Goal: Answer question/provide support: Share knowledge or assist other users

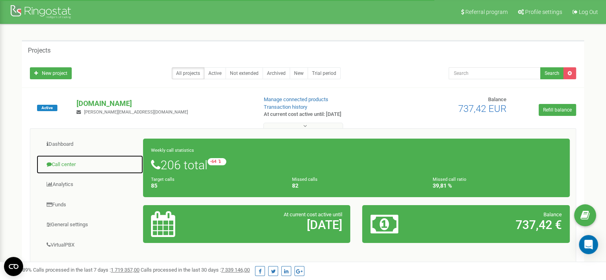
click at [66, 162] on link "Call center" at bounding box center [89, 165] width 107 height 20
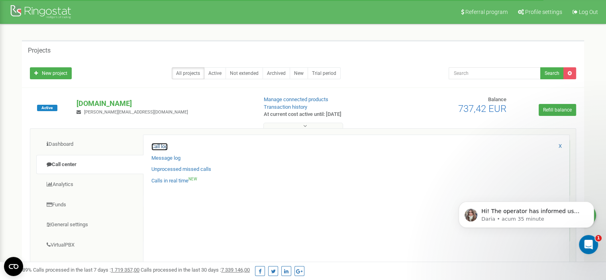
click at [159, 144] on link "Call log" at bounding box center [159, 147] width 16 height 8
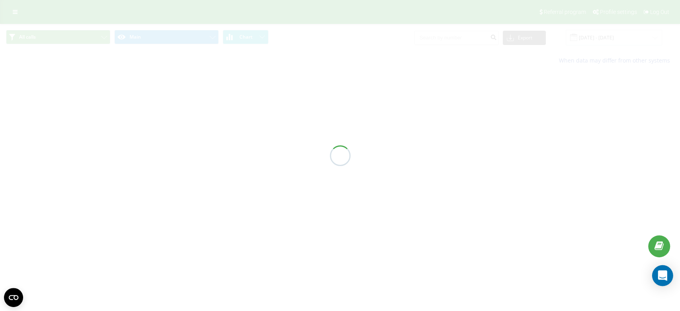
click at [657, 274] on div "Open Intercom Messenger" at bounding box center [662, 275] width 21 height 21
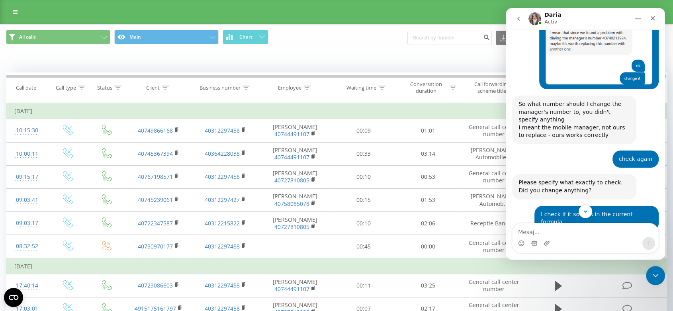
scroll to position [538, 0]
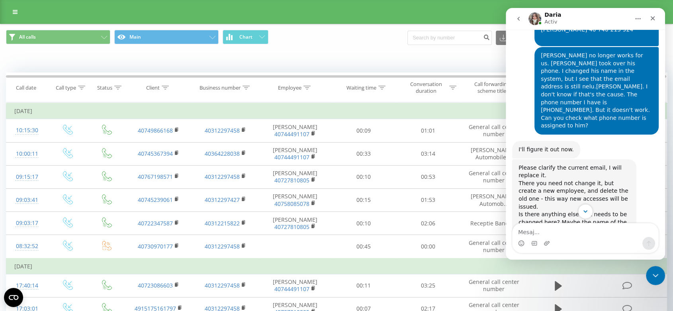
click at [584, 216] on button "Scroll to bottom" at bounding box center [585, 211] width 15 height 15
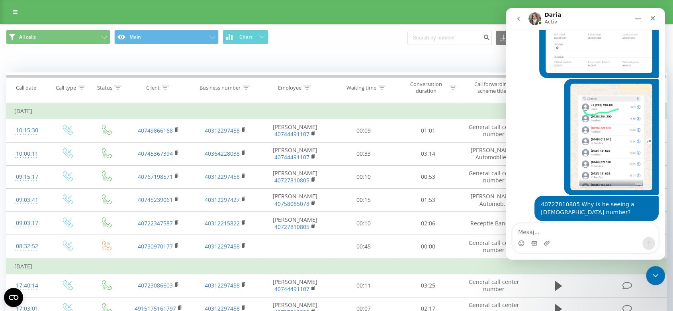
scroll to position [7561, 0]
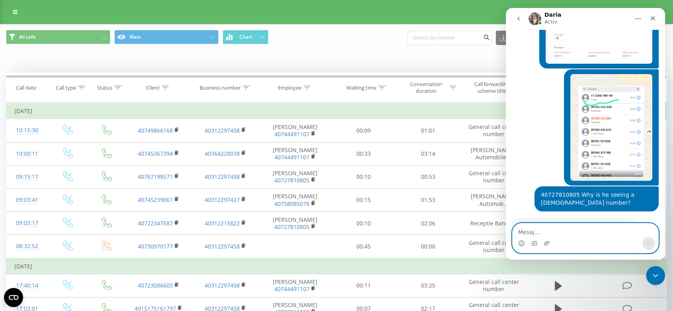
click at [576, 230] on textarea "Mesaj..." at bounding box center [585, 230] width 146 height 14
type textarea "hello!"
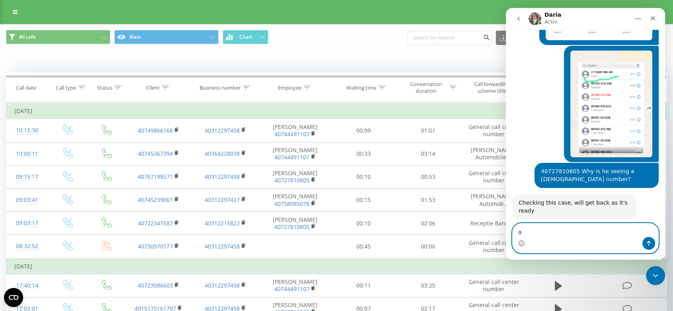
type textarea "ok"
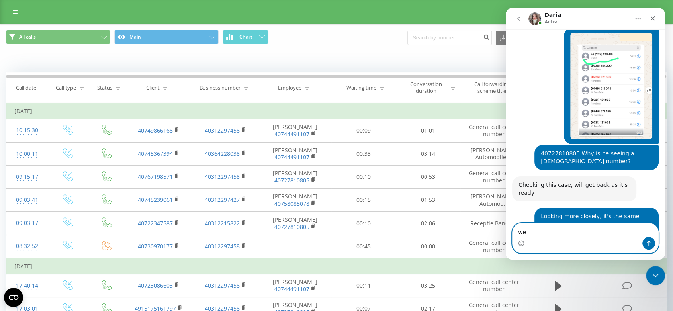
type textarea "w"
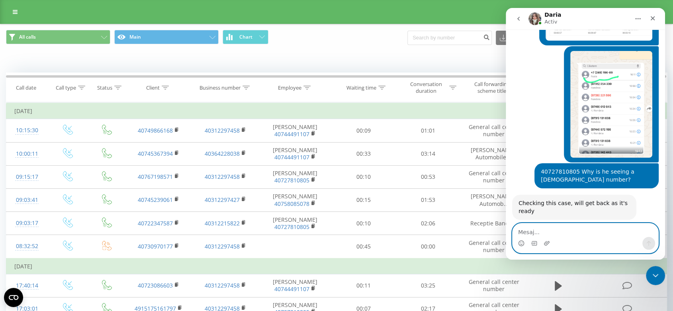
scroll to position [7621, 0]
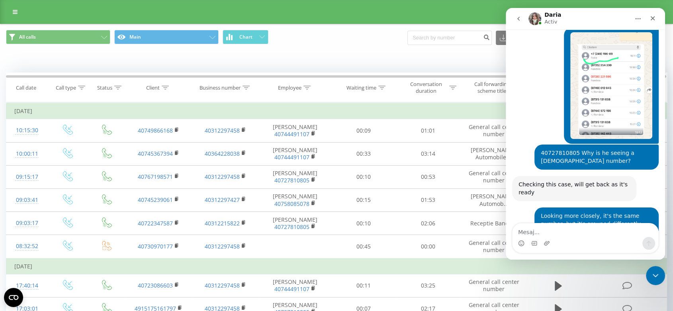
drag, startPoint x: 519, startPoint y: 237, endPoint x: 522, endPoint y: 234, distance: 4.2
click at [518, 237] on div "Aplicație de mesagerie Intercom" at bounding box center [521, 243] width 6 height 13
click at [523, 231] on textarea "Mesaj..." at bounding box center [585, 230] width 146 height 14
paste textarea "I tested it now. Some of them worked, some of them didn't. I'll come back below…"
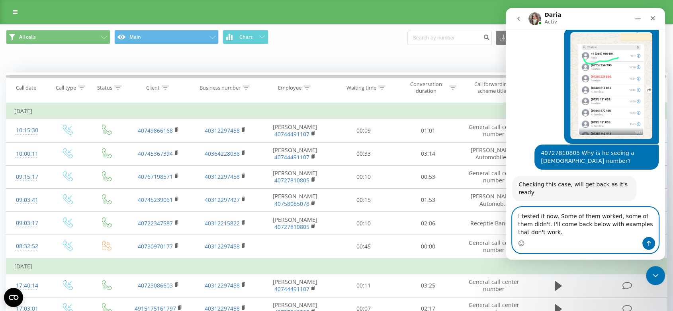
scroll to position [7637, 0]
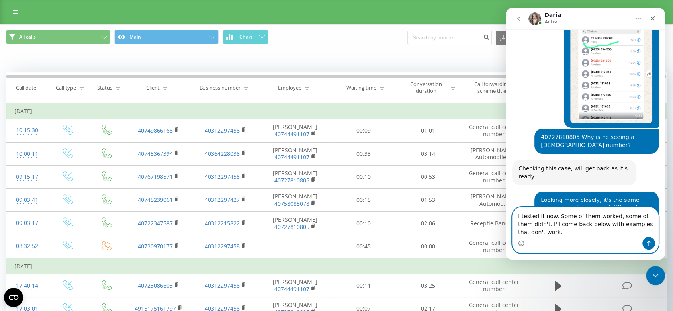
type textarea "I tested it now. Some of them worked, some of them didn't. I'll come back below…"
click at [646, 244] on icon "Trimite un mesaj…" at bounding box center [648, 243] width 6 height 6
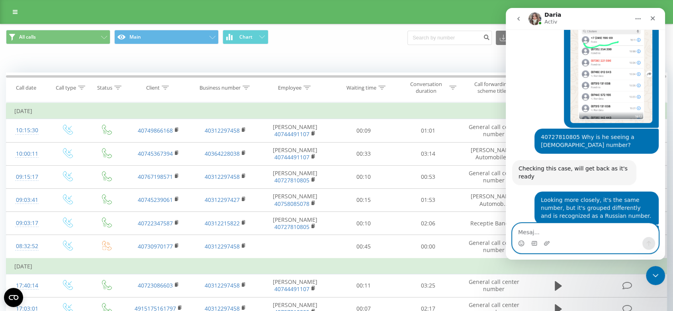
scroll to position [7655, 0]
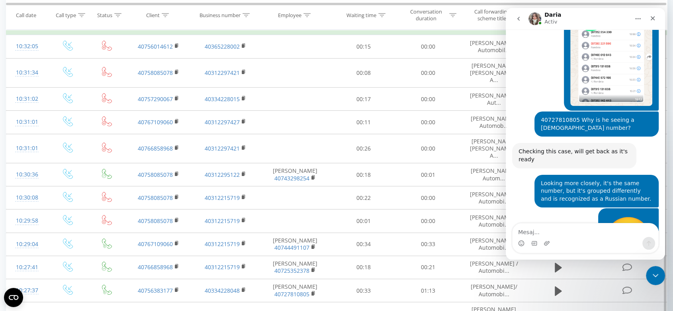
scroll to position [78, 0]
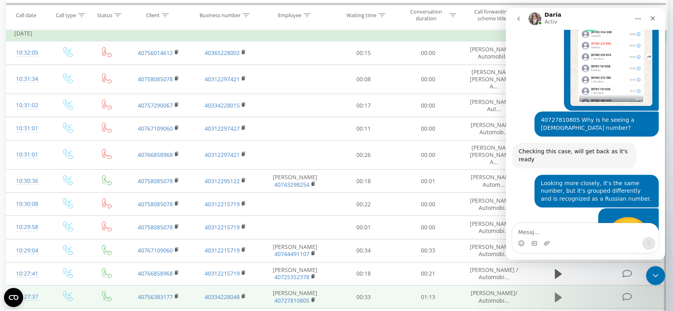
click at [555, 292] on icon at bounding box center [558, 297] width 7 height 11
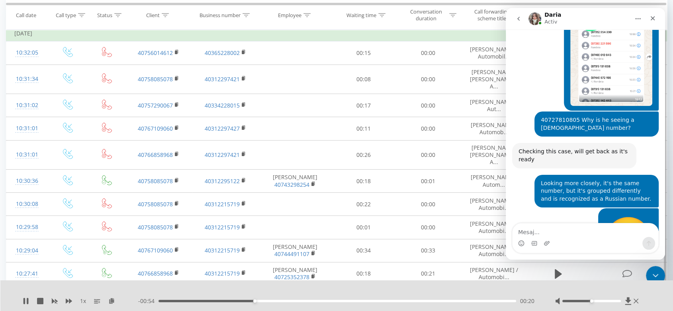
click at [656, 271] on icon "Închidere messenger Intercom" at bounding box center [654, 275] width 10 height 10
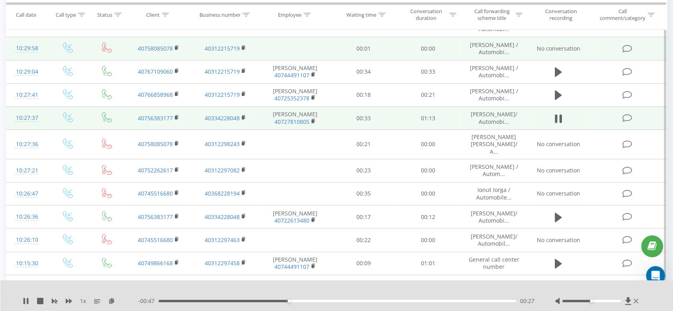
scroll to position [299, 0]
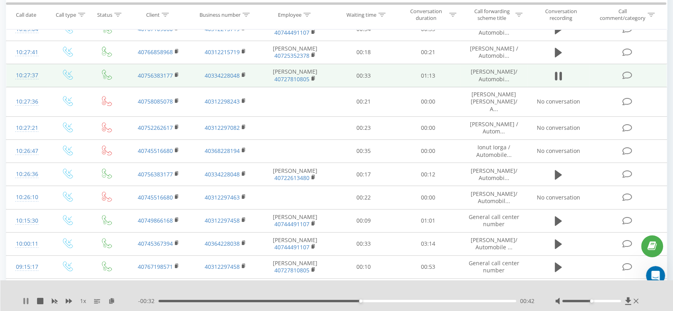
click at [26, 299] on icon at bounding box center [26, 301] width 6 height 6
click at [658, 270] on div "Deschidere messenger Intercom" at bounding box center [654, 274] width 26 height 26
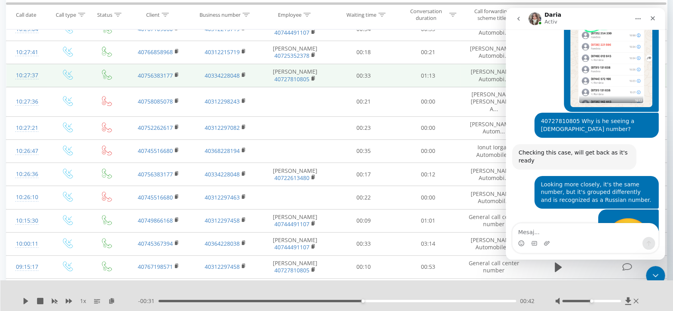
scroll to position [7487, 0]
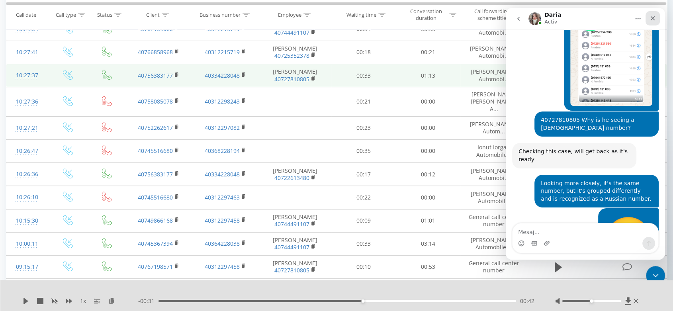
click at [653, 19] on icon "Închidere" at bounding box center [652, 18] width 4 height 4
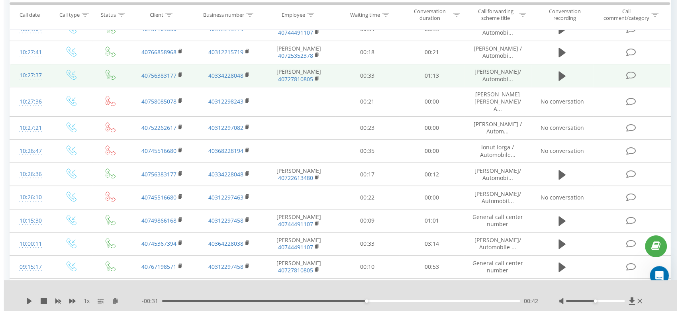
scroll to position [7518, 0]
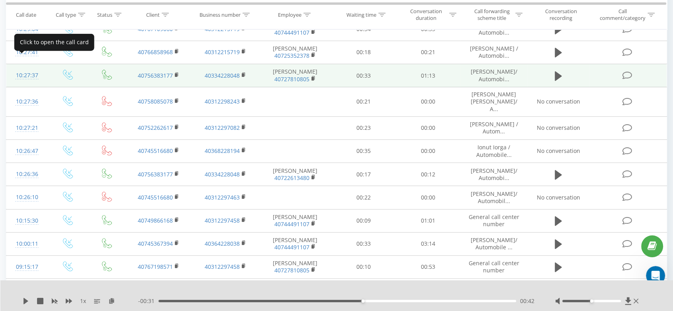
click at [32, 68] on div "10:27:37" at bounding box center [26, 76] width 25 height 16
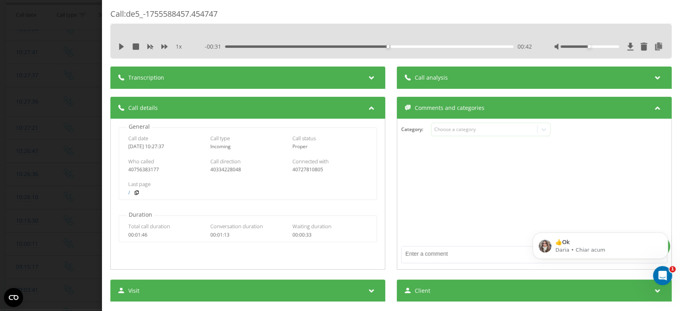
scroll to position [7529, 0]
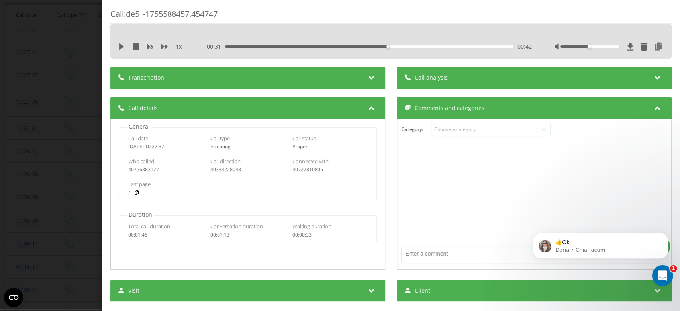
click at [661, 276] on icon "Deschidere messenger Intercom" at bounding box center [660, 274] width 13 height 13
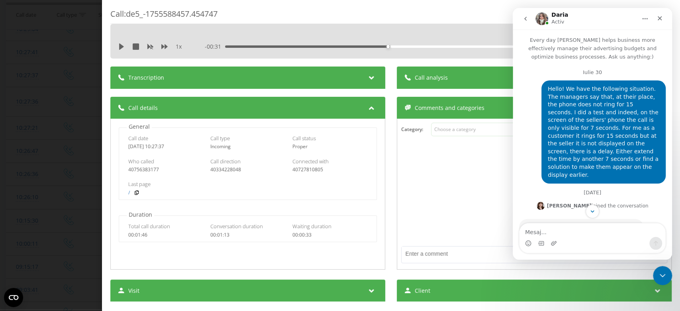
scroll to position [173, 0]
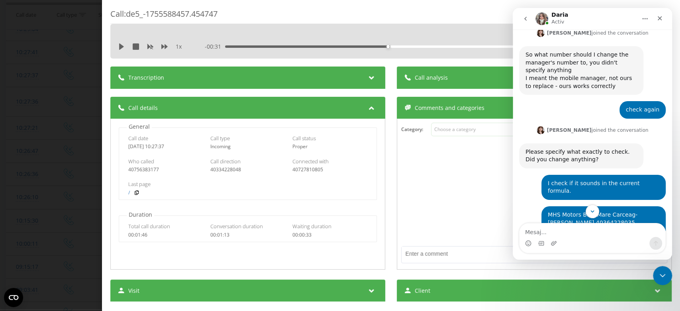
click at [543, 229] on textarea "Mesaj..." at bounding box center [592, 230] width 146 height 14
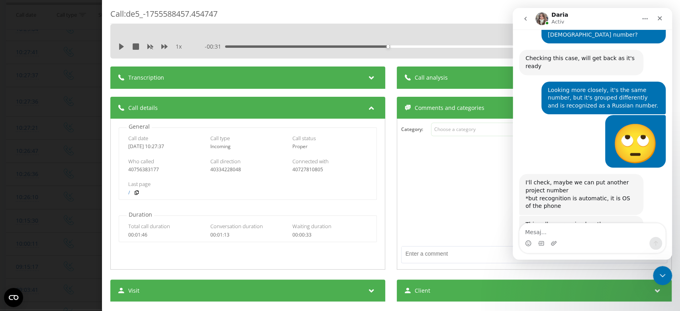
scroll to position [7614, 0]
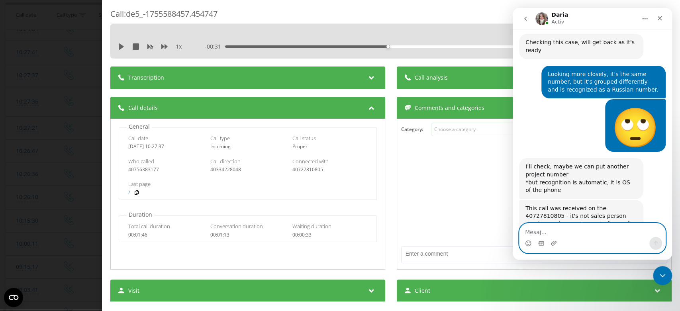
click at [537, 229] on textarea "Mesaj..." at bounding box center [592, 230] width 146 height 14
paste textarea "it only rang in the 2nd waterfall"
type textarea "it only rang in the 2nd block"
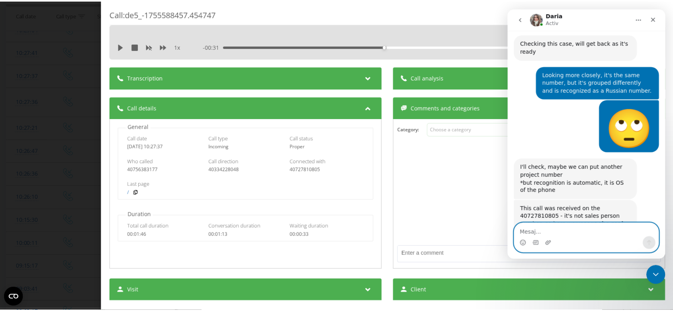
scroll to position [7632, 0]
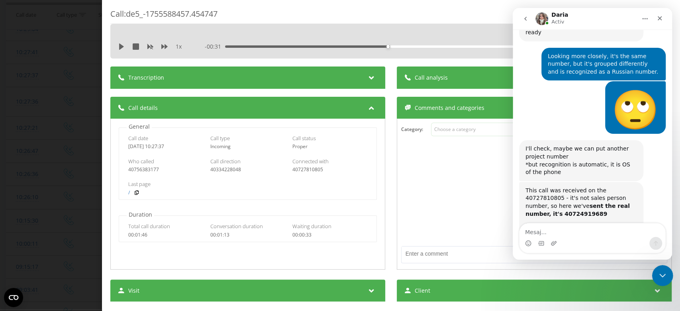
click at [660, 272] on icon "Închidere messenger Intercom" at bounding box center [661, 275] width 10 height 10
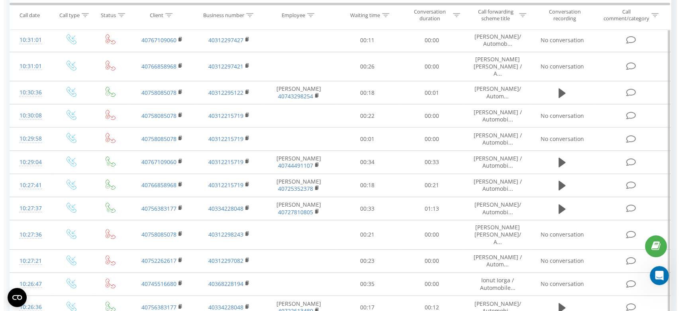
scroll to position [7650, 0]
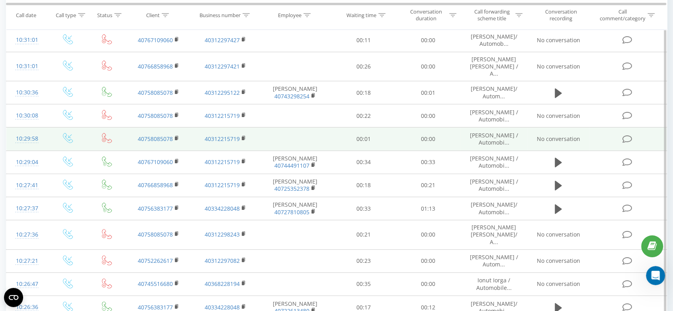
click at [292, 127] on td at bounding box center [295, 138] width 72 height 23
click at [31, 131] on div "10:29:58" at bounding box center [26, 139] width 25 height 16
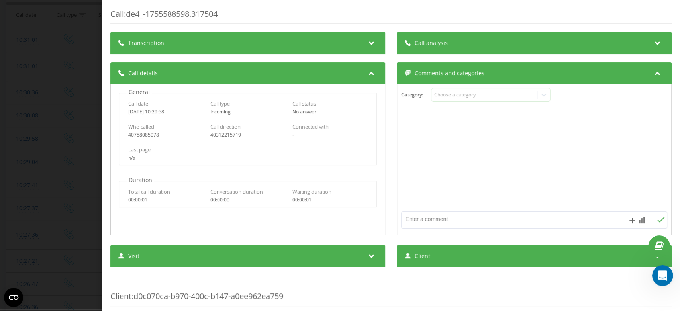
click at [661, 275] on icon "Deschidere messenger Intercom" at bounding box center [661, 274] width 6 height 6
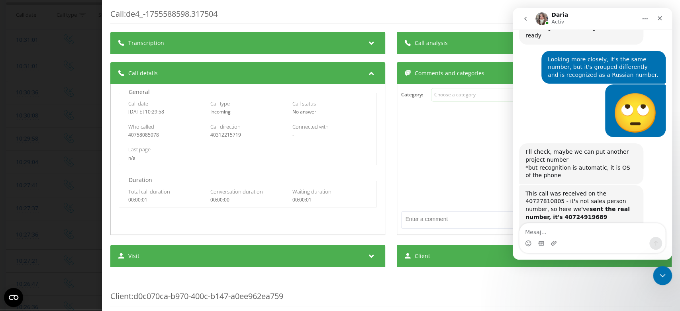
scroll to position [7650, 0]
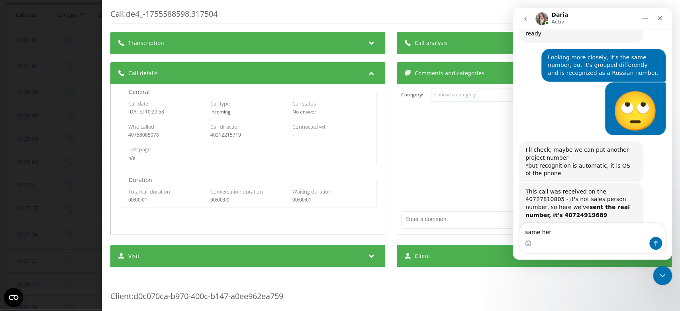
type textarea "same here"
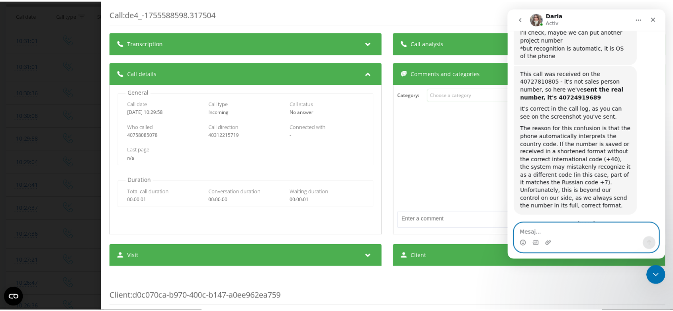
scroll to position [7792, 0]
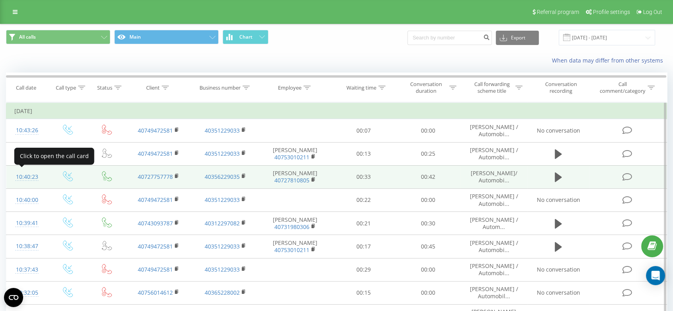
click at [31, 176] on div "10:40:23" at bounding box center [26, 177] width 25 height 16
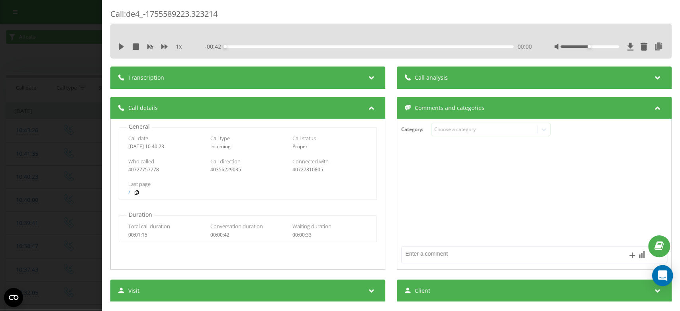
click at [661, 274] on icon "Open Intercom Messenger" at bounding box center [661, 275] width 9 height 10
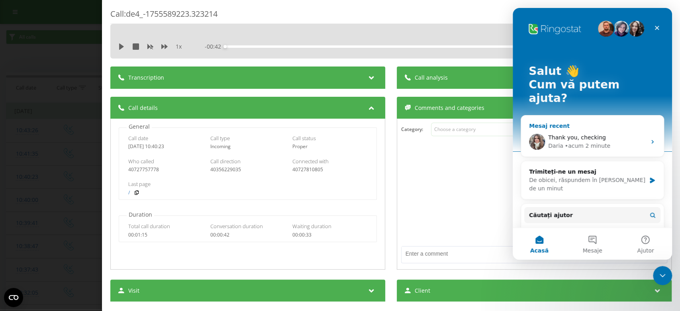
click at [559, 142] on div "Daria" at bounding box center [555, 146] width 15 height 8
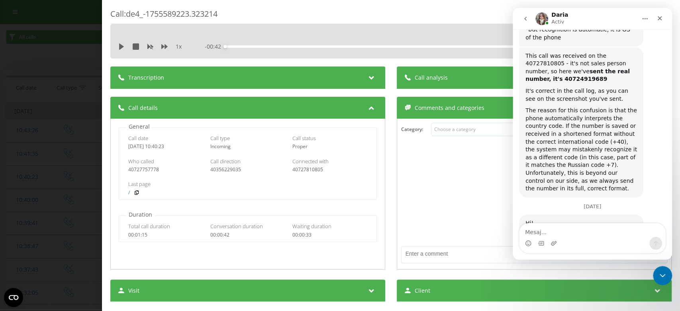
scroll to position [7554, 0]
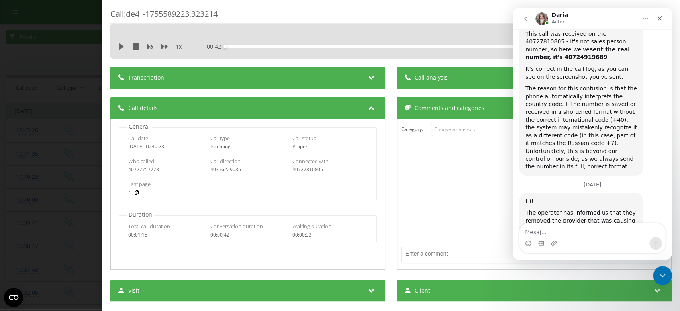
click at [530, 229] on textarea "Mesaj..." at bounding box center [592, 230] width 146 height 14
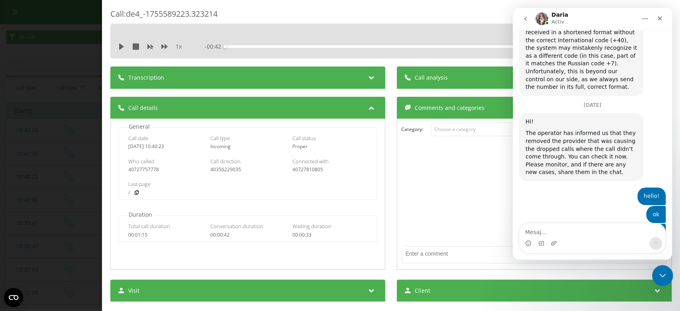
click at [656, 273] on icon "Închidere messenger Intercom" at bounding box center [661, 275] width 10 height 10
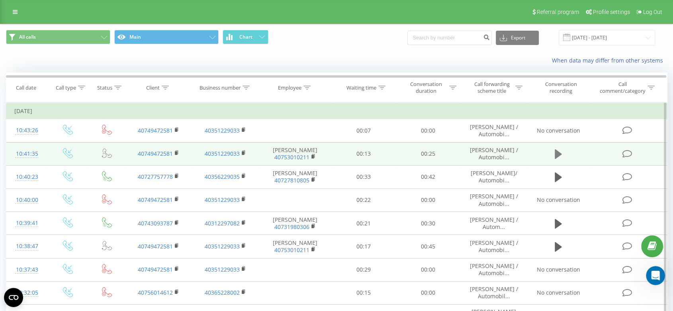
click at [561, 154] on icon at bounding box center [558, 154] width 7 height 10
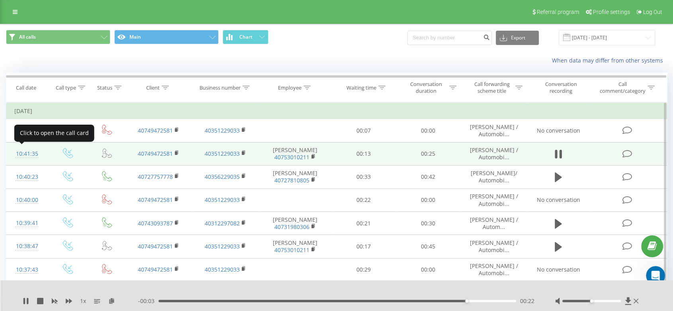
click at [26, 154] on div "10:41:35" at bounding box center [26, 154] width 25 height 16
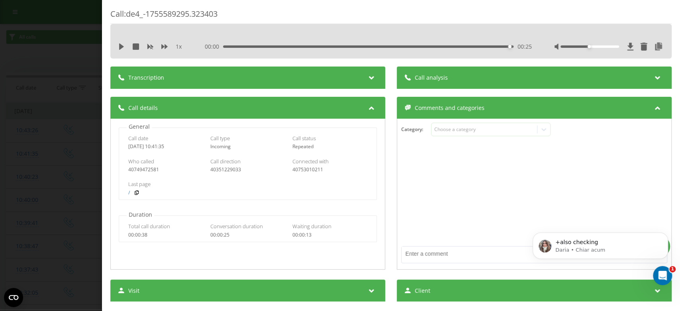
scroll to position [7681, 0]
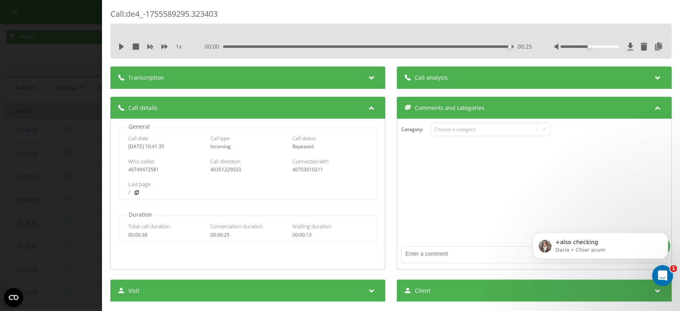
drag, startPoint x: 663, startPoint y: 276, endPoint x: 1301, endPoint y: 535, distance: 688.9
click at [663, 275] on icon "Deschidere messenger Intercom" at bounding box center [660, 274] width 13 height 13
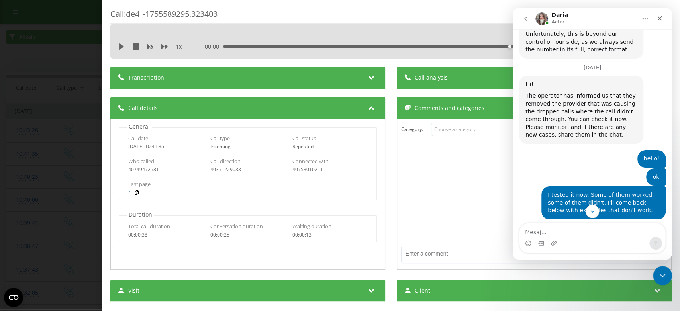
scroll to position [7694, 0]
click at [538, 233] on textarea "Mesaj..." at bounding box center [592, 230] width 146 height 14
type textarea "we also have a different case. this seller called himself and called another co…"
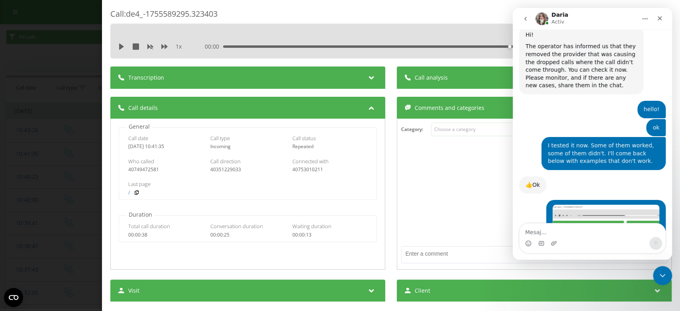
scroll to position [7744, 0]
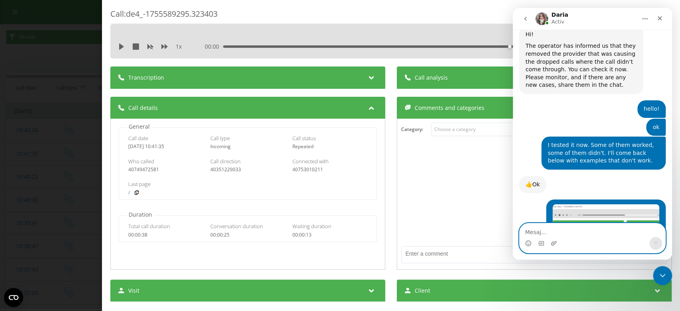
click at [543, 229] on textarea "Mesaj..." at bounding box center [592, 230] width 146 height 14
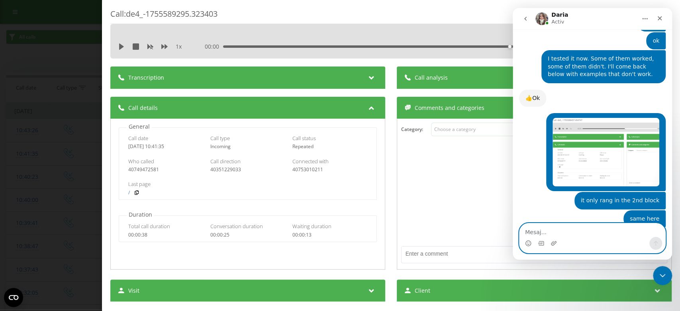
click at [535, 232] on textarea "Mesaj..." at bounding box center [592, 230] width 146 height 14
paste textarea "you can also listen to the conversation"
type textarea "you can also listen to the conversation"
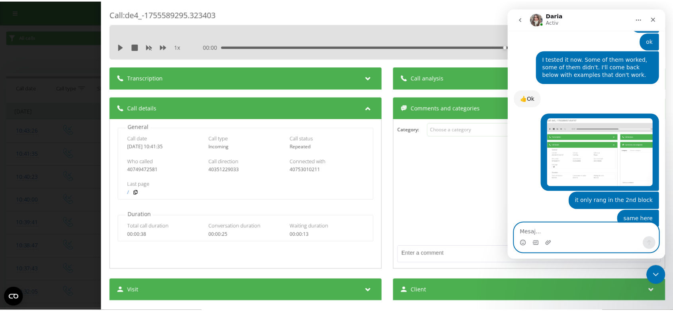
scroll to position [7867, 0]
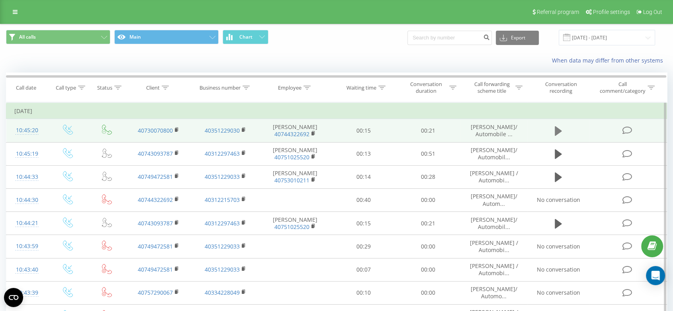
click at [558, 128] on icon at bounding box center [558, 131] width 7 height 10
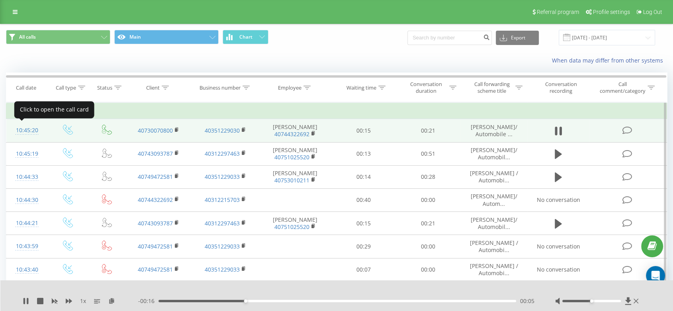
click at [29, 129] on div "10:45:20" at bounding box center [26, 131] width 25 height 16
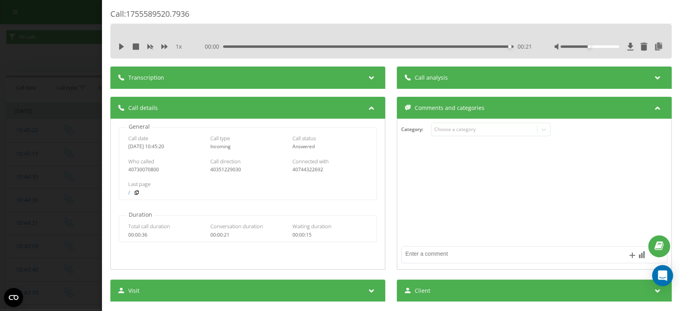
click at [662, 277] on icon "Open Intercom Messenger" at bounding box center [661, 275] width 9 height 10
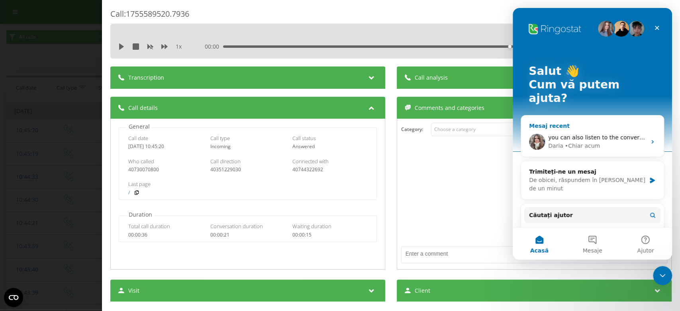
click at [564, 142] on div "• Chiar acum" at bounding box center [581, 146] width 35 height 8
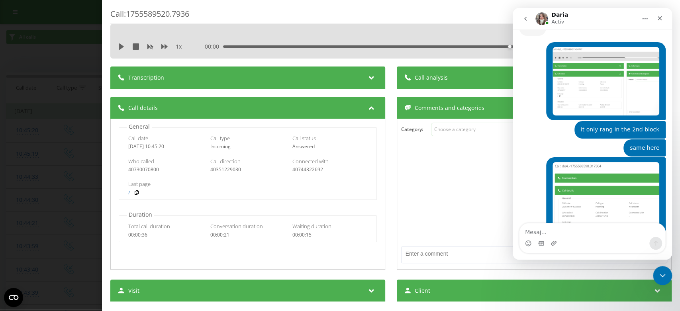
scroll to position [7585, 0]
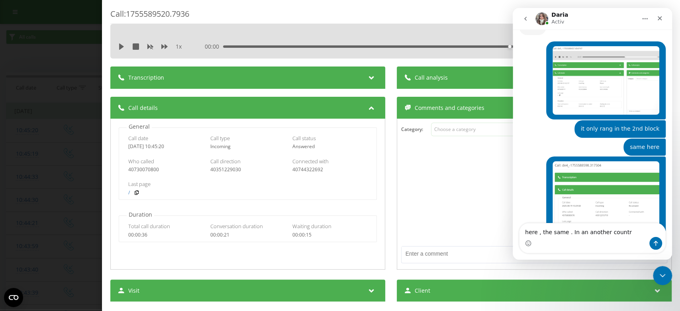
type textarea "here , the same . In an another country"
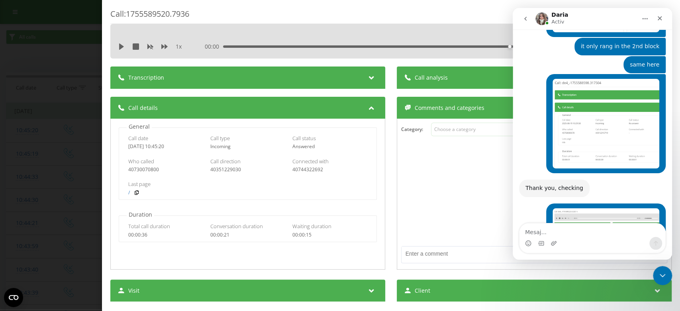
scroll to position [7672, 0]
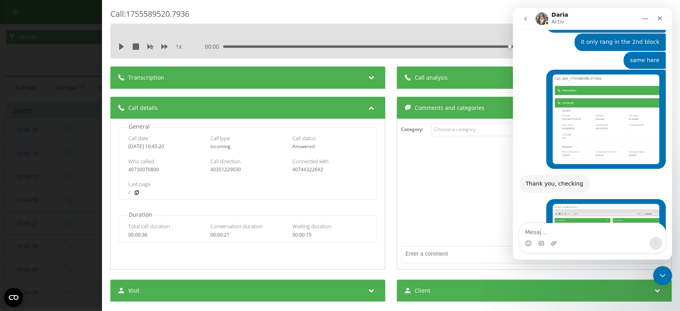
click at [546, 229] on textarea "Mesaj..." at bounding box center [592, 230] width 146 height 14
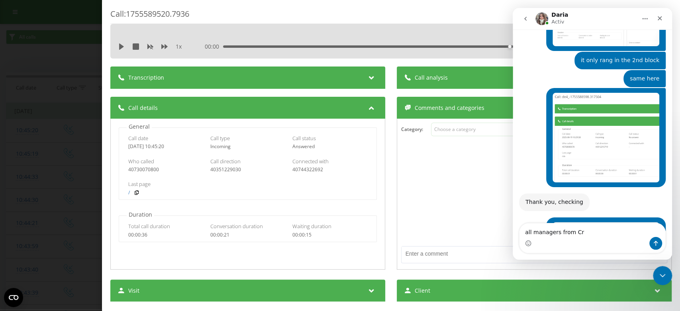
scroll to position [7706, 0]
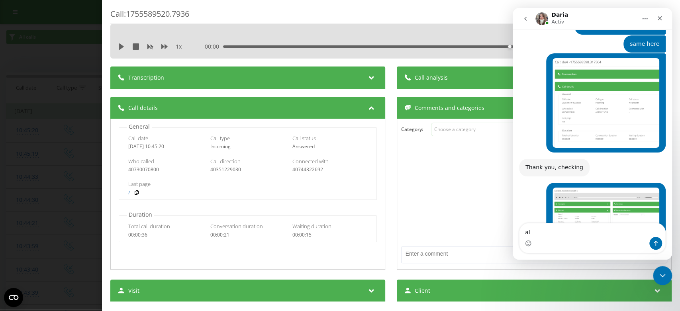
type textarea "a"
type textarea "yes"
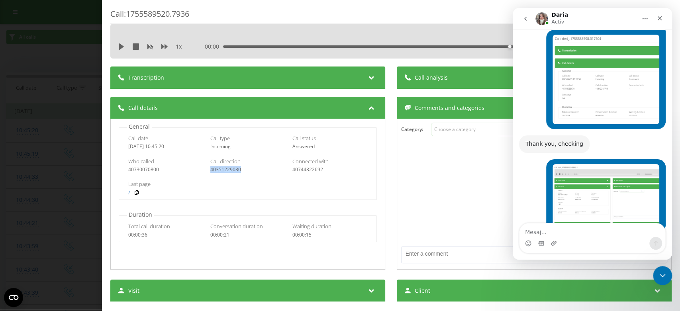
drag, startPoint x: 240, startPoint y: 170, endPoint x: 207, endPoint y: 170, distance: 32.6
click at [207, 170] on div "Who called [PHONE_NUMBER] Call direction 40351229030 Connected with 40744322692" at bounding box center [247, 165] width 257 height 23
copy div "40351229030"
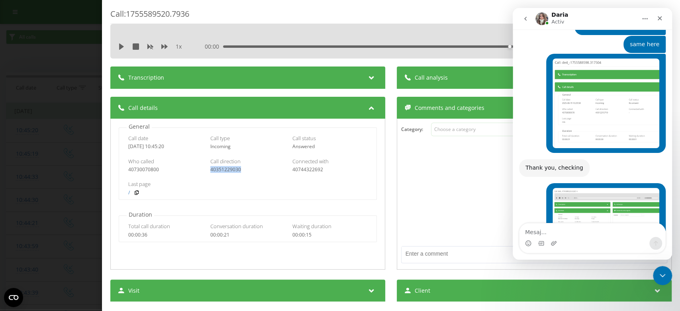
scroll to position [7754, 0]
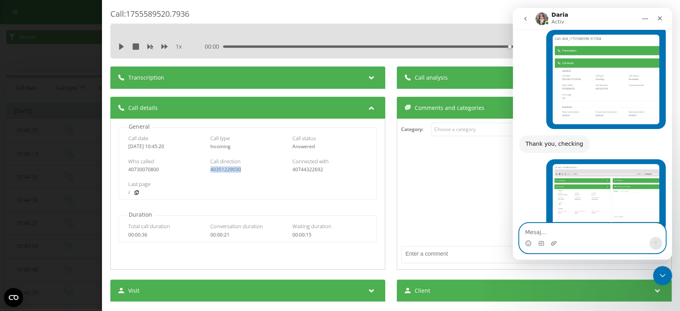
click at [546, 230] on textarea "Mesaj..." at bounding box center [592, 230] width 146 height 14
paste textarea "40351229030"
click at [558, 232] on textarea "client calls to40351229030" at bounding box center [592, 230] width 146 height 14
type textarea "client calls to 40351229030"
click at [656, 242] on icon "Trimite un mesaj…" at bounding box center [655, 243] width 6 height 6
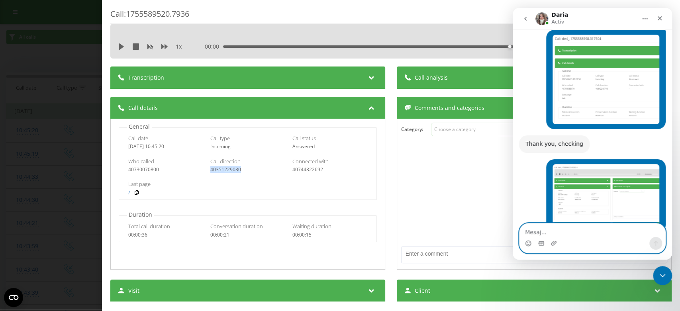
scroll to position [7772, 0]
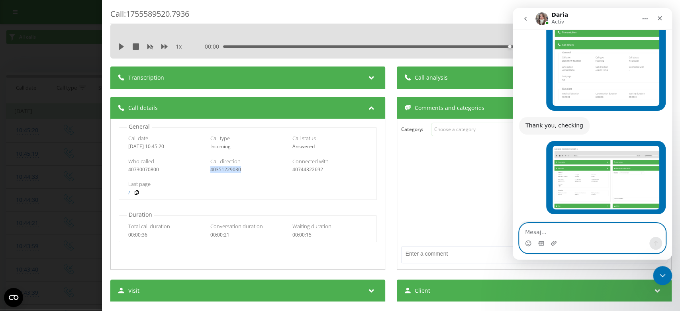
click at [584, 234] on textarea "Mesaj..." at bounding box center [592, 230] width 146 height 14
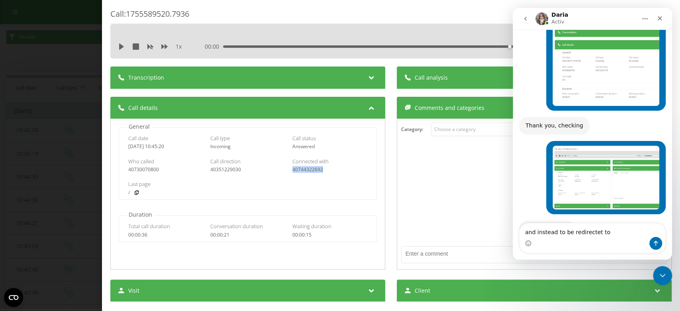
drag, startPoint x: 324, startPoint y: 169, endPoint x: 291, endPoint y: 168, distance: 32.6
click at [292, 168] on div "40744322692" at bounding box center [329, 170] width 75 height 6
copy div "40744322692"
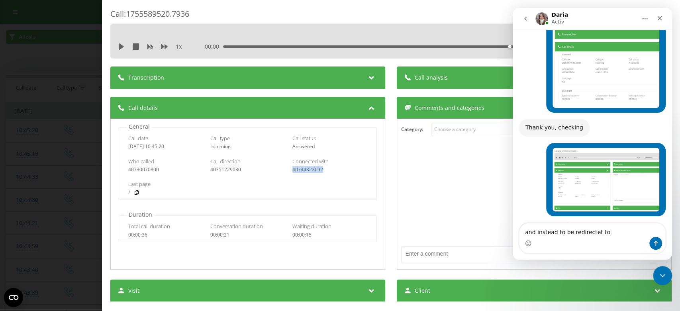
scroll to position [7796, 0]
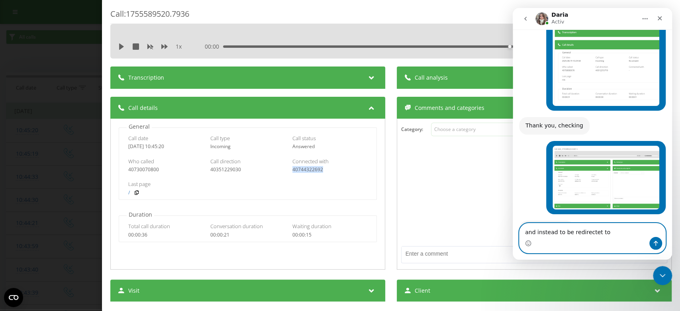
click at [606, 231] on textarea "and instead to be redirectet to" at bounding box center [592, 230] width 146 height 14
paste textarea "40744322692"
type textarea "and instead to be redirectet to 40744322692"
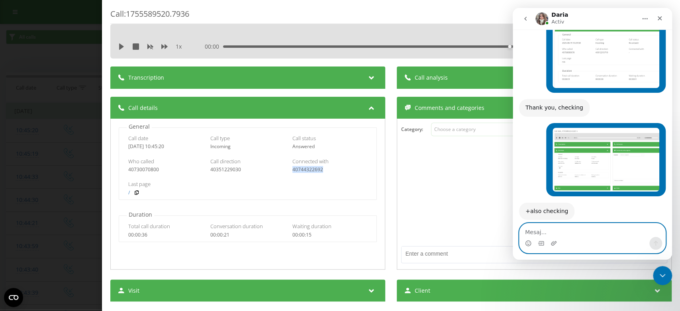
paste textarea "a person answered speaking in an unknown language. Listen to the call maybe you…"
type textarea "a person answered speaking in an unknown language. Listen to the call maybe you…"
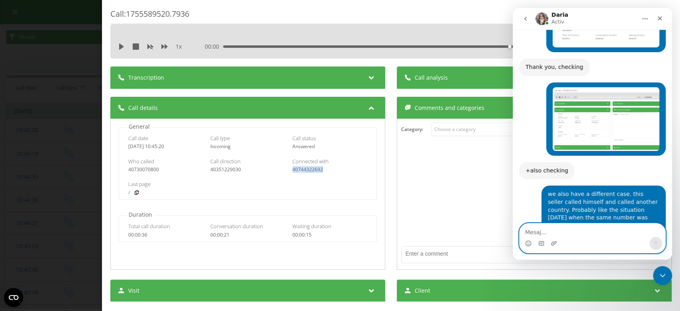
scroll to position [7874, 0]
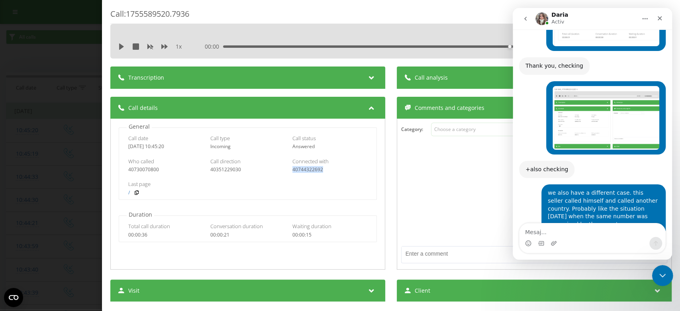
drag, startPoint x: 660, startPoint y: 271, endPoint x: 1299, endPoint y: 574, distance: 707.7
click at [659, 270] on icon "Închidere messenger Intercom" at bounding box center [661, 275] width 10 height 10
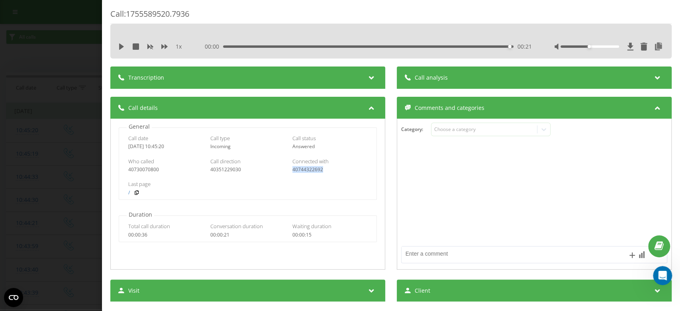
scroll to position [0, 0]
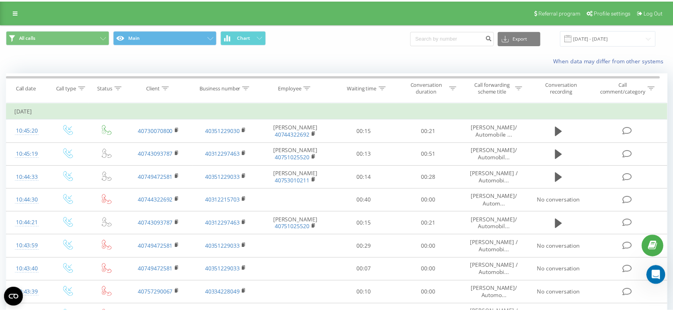
scroll to position [7874, 0]
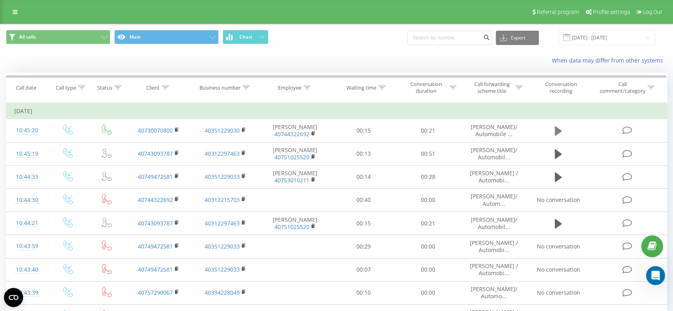
click at [557, 128] on icon at bounding box center [558, 131] width 7 height 10
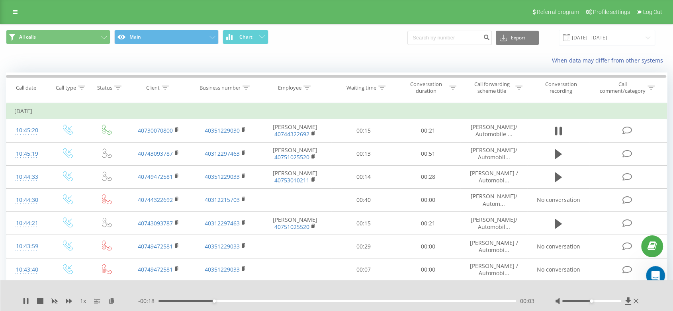
scroll to position [272, 0]
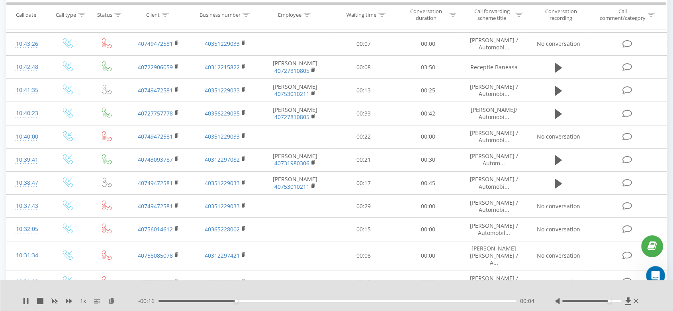
drag, startPoint x: 588, startPoint y: 299, endPoint x: 611, endPoint y: 303, distance: 24.2
click at [611, 303] on div at bounding box center [597, 301] width 85 height 8
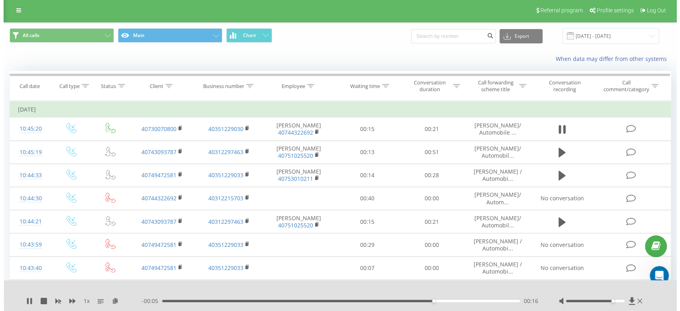
scroll to position [0, 0]
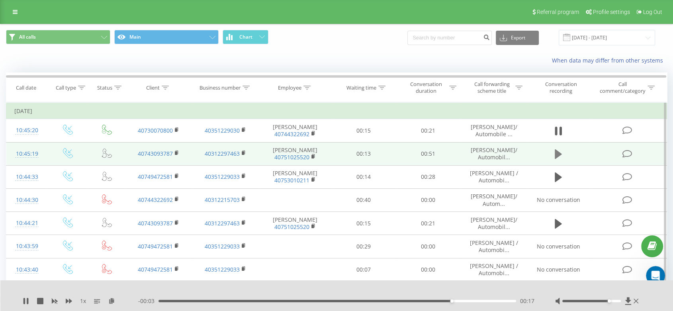
click at [556, 149] on icon at bounding box center [558, 154] width 7 height 10
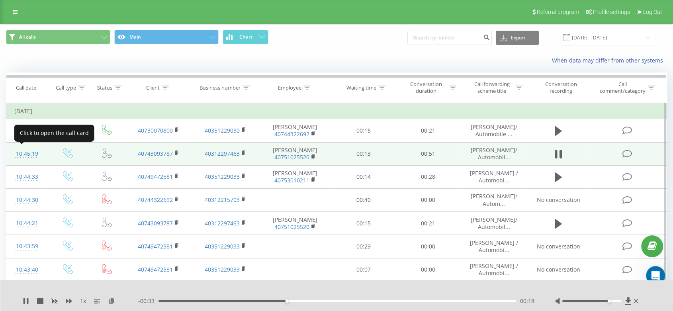
click at [22, 150] on div "10:45:19" at bounding box center [26, 154] width 25 height 16
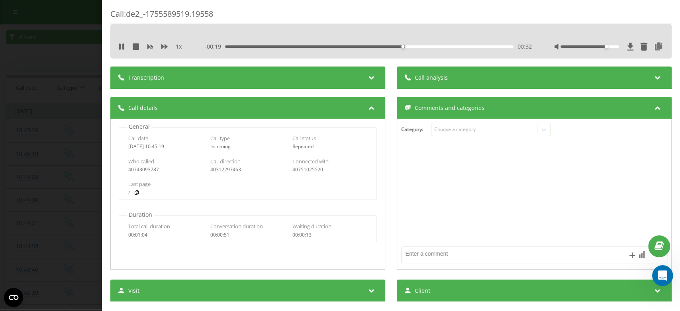
click at [663, 273] on icon "Deschidere messenger Intercom" at bounding box center [660, 274] width 13 height 13
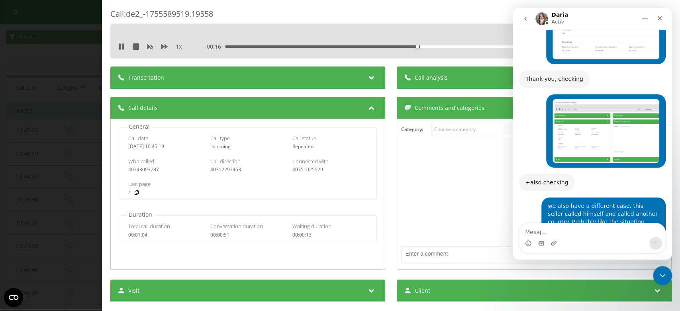
scroll to position [7874, 0]
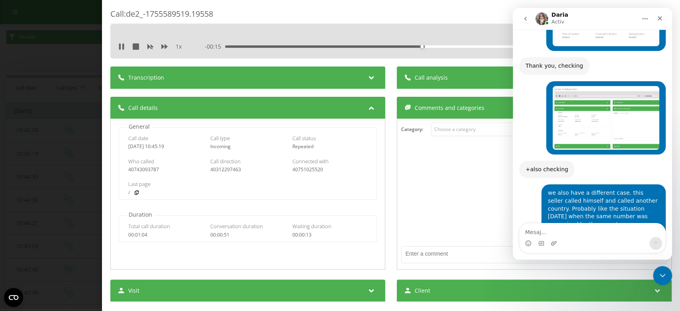
click at [545, 232] on textarea "Mesaj..." at bounding box center [592, 230] width 146 height 14
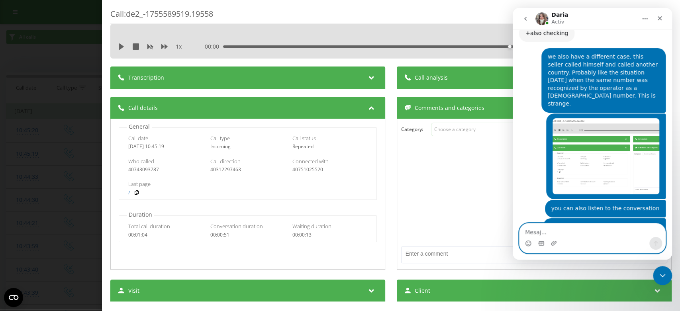
scroll to position [8003, 0]
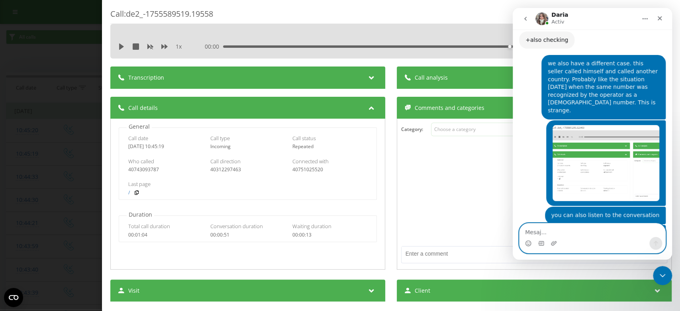
click at [560, 229] on textarea "Mesaj..." at bounding box center [592, 230] width 146 height 14
paste textarea "They seem to be [DEMOGRAPHIC_DATA] by their dialect."
type textarea "They seem to be [DEMOGRAPHIC_DATA] by their dialect."
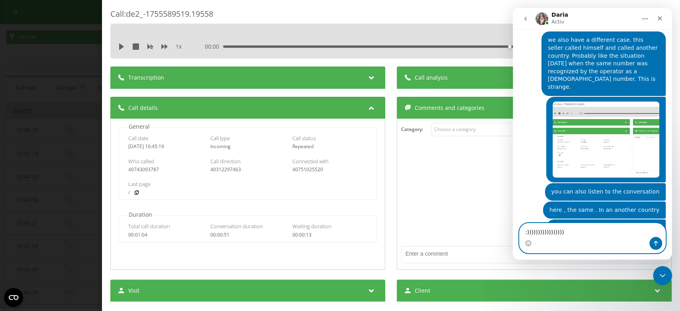
type textarea ":))))))))))))))))))"
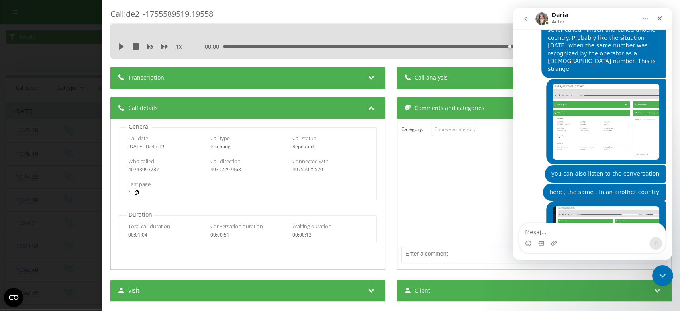
click at [658, 270] on icon "Închidere messenger Intercom" at bounding box center [661, 275] width 10 height 10
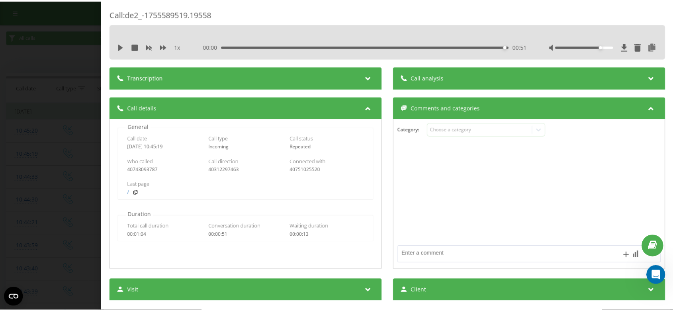
scroll to position [8063, 0]
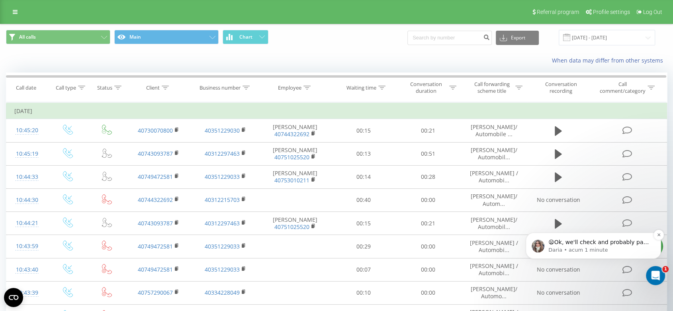
scroll to position [8095, 0]
click at [651, 279] on div "Deschidere messenger Intercom" at bounding box center [654, 274] width 26 height 26
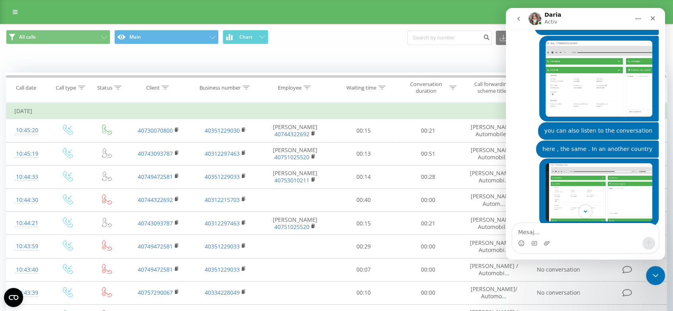
scroll to position [8108, 0]
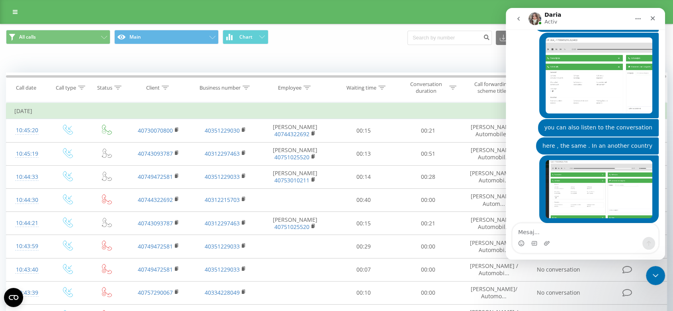
click at [536, 234] on textarea "Mesaj..." at bounding box center [585, 230] width 146 height 14
type textarea "The operator should check this number 40744322692 to see if it was taken as a R…"
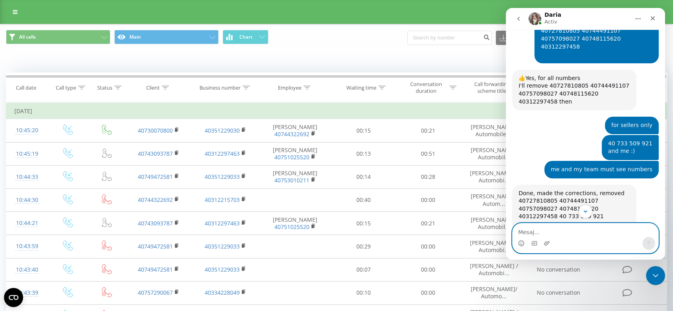
scroll to position [6602, 0]
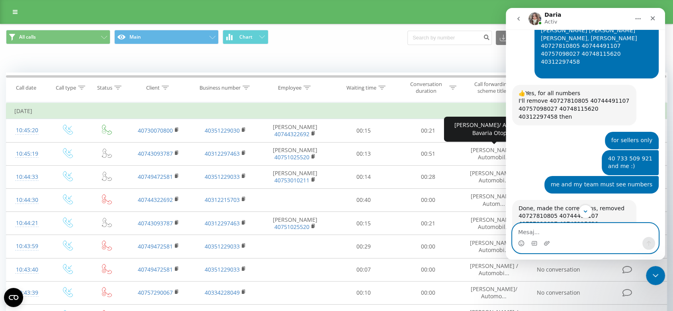
click at [534, 229] on textarea "Mesaj..." at bounding box center [585, 230] width 146 height 14
type textarea "like here"
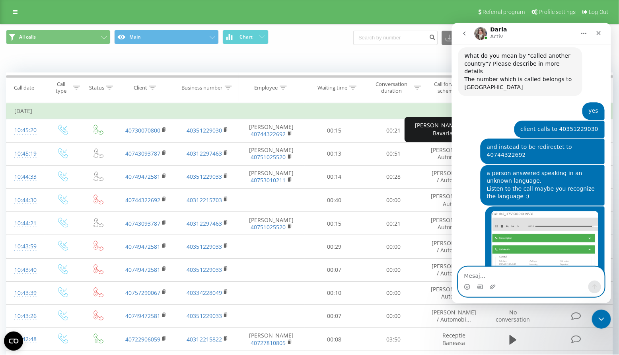
scroll to position [8319, 0]
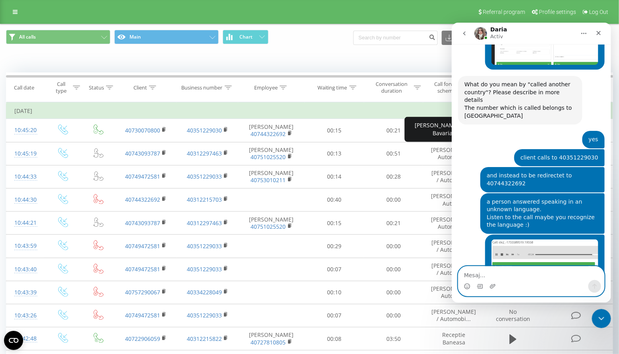
click at [476, 273] on textarea "Mesaj..." at bounding box center [531, 273] width 146 height 14
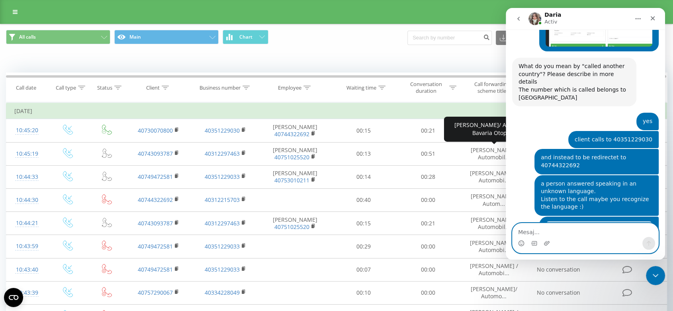
scroll to position [8351, 0]
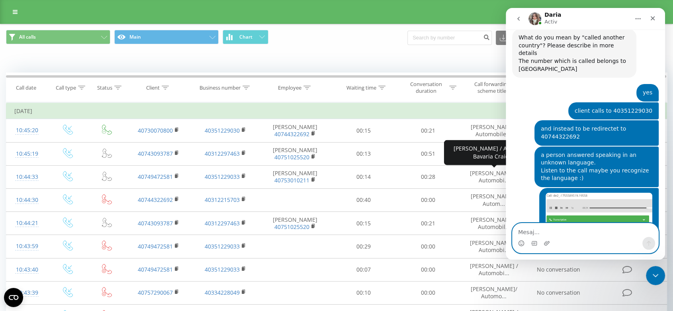
paste textarea "in orasele Timisoara and Bacau apelurile functioneaza foarte bine. Poate ajuta …"
type textarea "in orasele Timisoara and Bacau apelurile functioneaza foarte bine. Poate ajuta …"
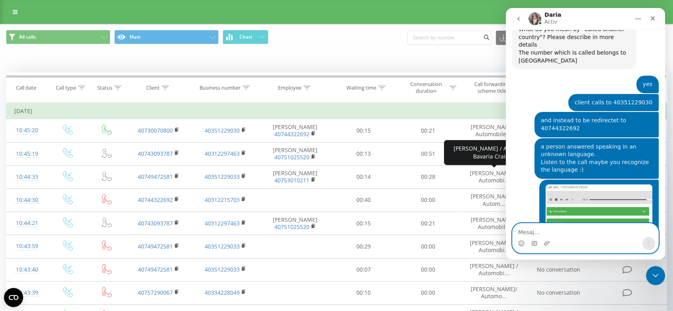
scroll to position [8390, 0]
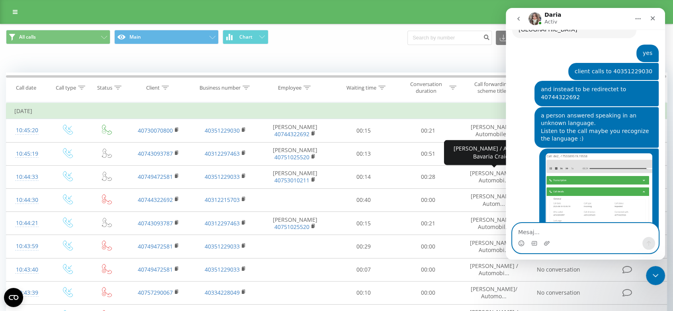
paste textarea "In the cities of [GEOGRAPHIC_DATA] and [GEOGRAPHIC_DATA], calls work very well.…"
type textarea "In the cities of [GEOGRAPHIC_DATA] and [GEOGRAPHIC_DATA], calls work very well.…"
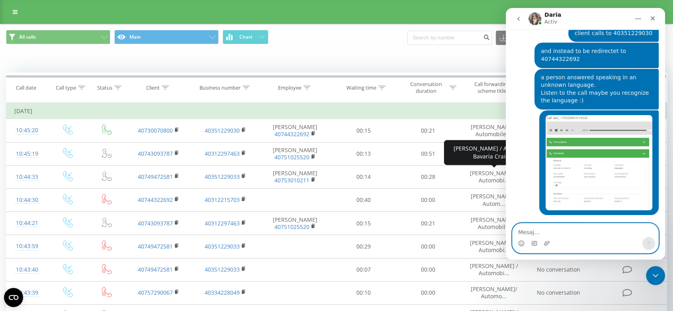
scroll to position [8477, 0]
